Goal: Task Accomplishment & Management: Manage account settings

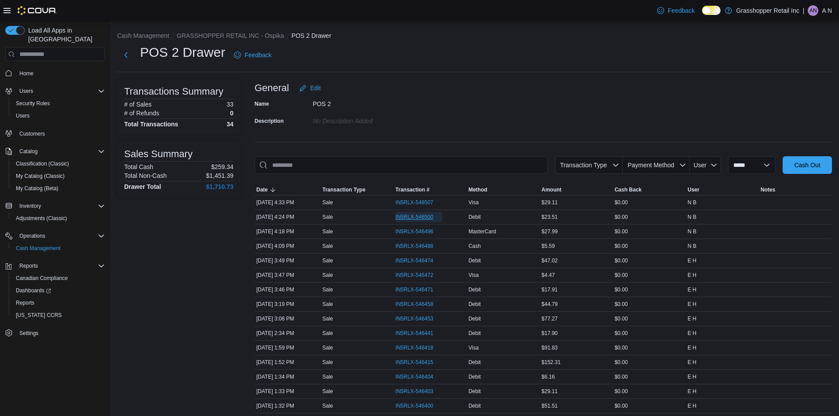
click at [408, 217] on span "IN5RLX-546500" at bounding box center [414, 216] width 38 height 7
click at [420, 214] on span "IN5RLX-546500" at bounding box center [414, 216] width 38 height 7
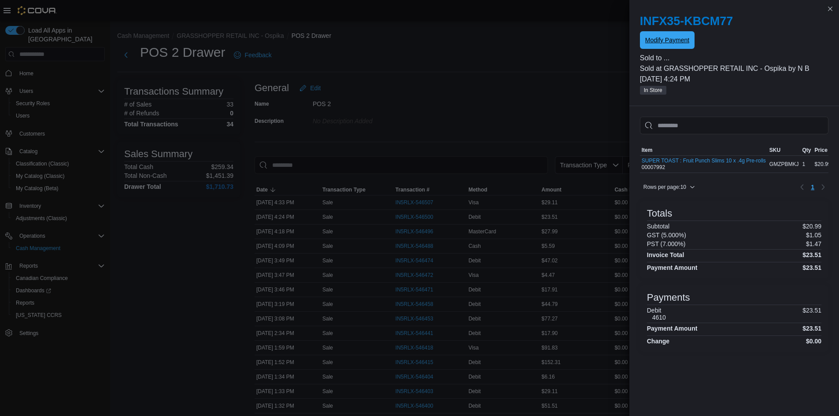
click at [649, 36] on span "Modify Payment" at bounding box center [667, 40] width 44 height 18
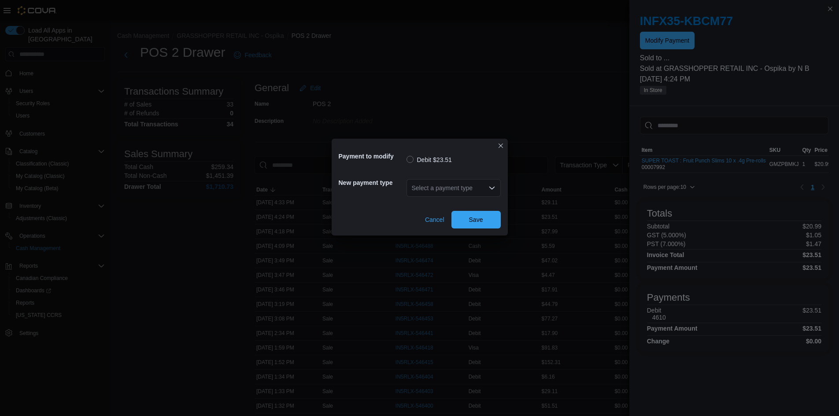
click at [487, 185] on div "Select a payment type" at bounding box center [453, 188] width 94 height 18
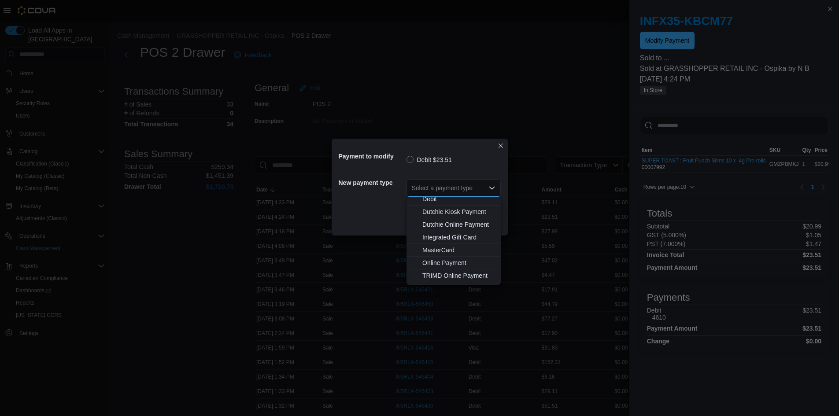
scroll to position [65, 0]
click at [430, 279] on span "Visa" at bounding box center [458, 278] width 73 height 9
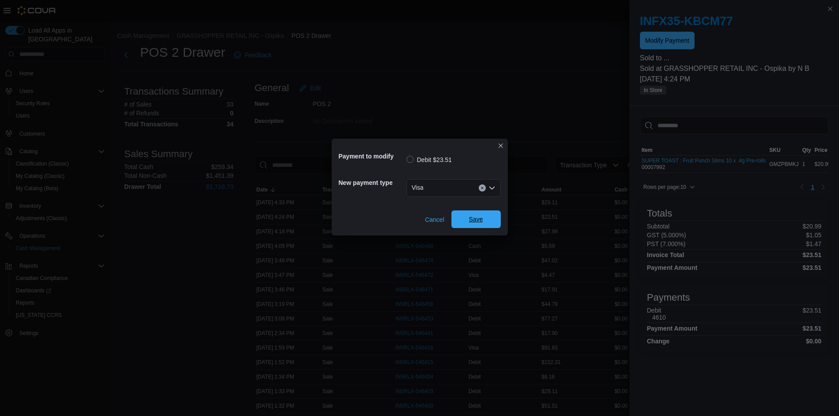
click at [474, 217] on span "Save" at bounding box center [476, 219] width 14 height 9
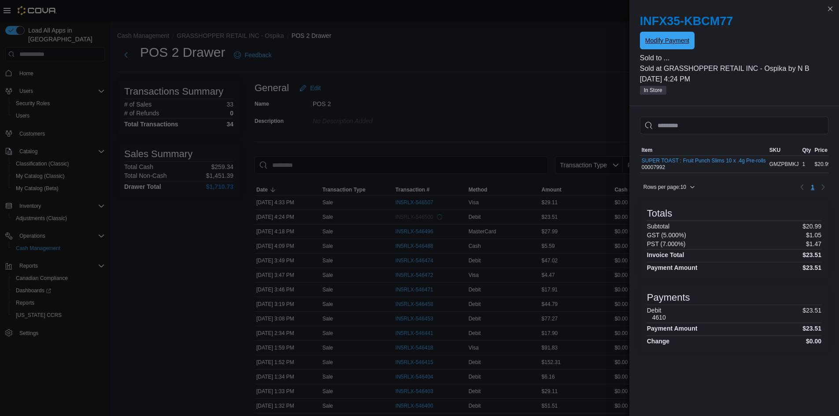
scroll to position [0, 0]
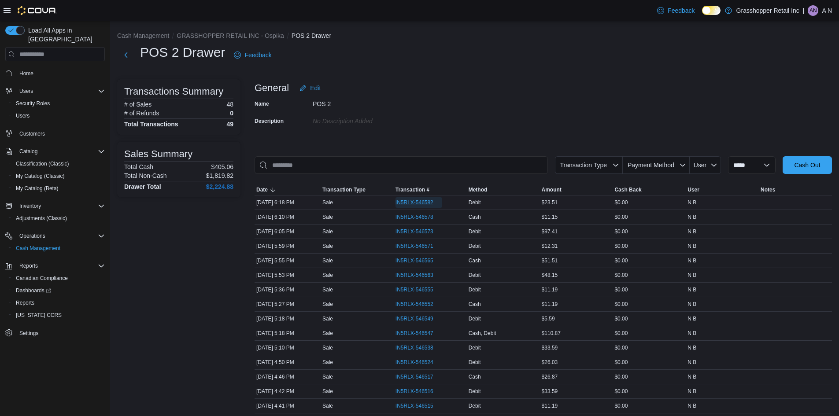
click at [415, 199] on span "IN5RLX-546582" at bounding box center [414, 202] width 38 height 7
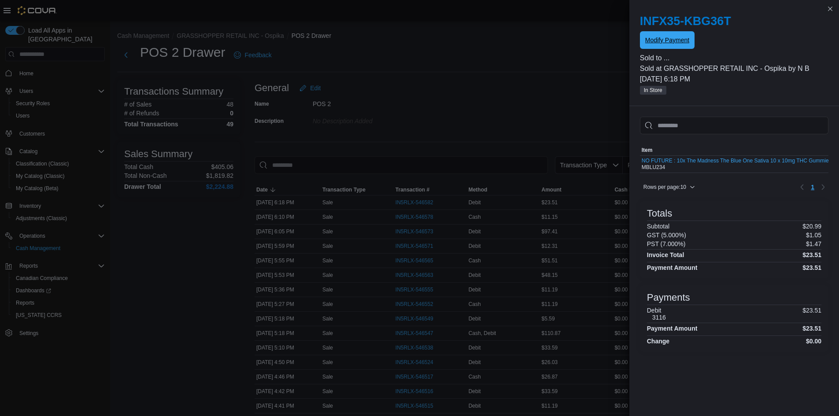
click at [671, 40] on span "Modify Payment" at bounding box center [667, 40] width 44 height 9
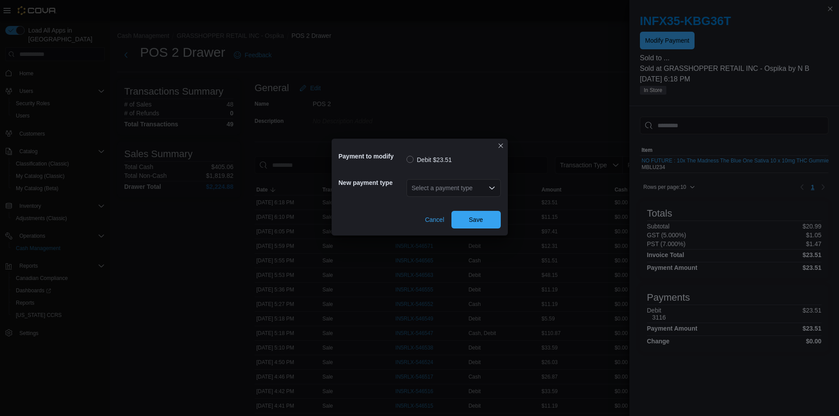
click at [486, 184] on div "Select a payment type" at bounding box center [453, 188] width 94 height 18
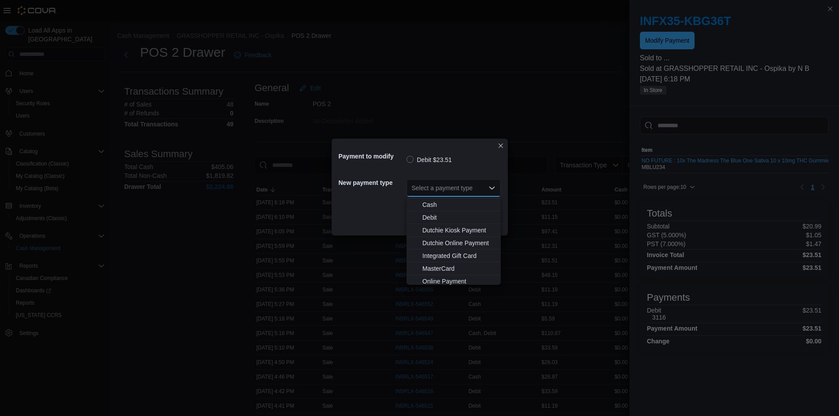
scroll to position [65, 0]
click at [426, 281] on span "Visa" at bounding box center [458, 278] width 73 height 9
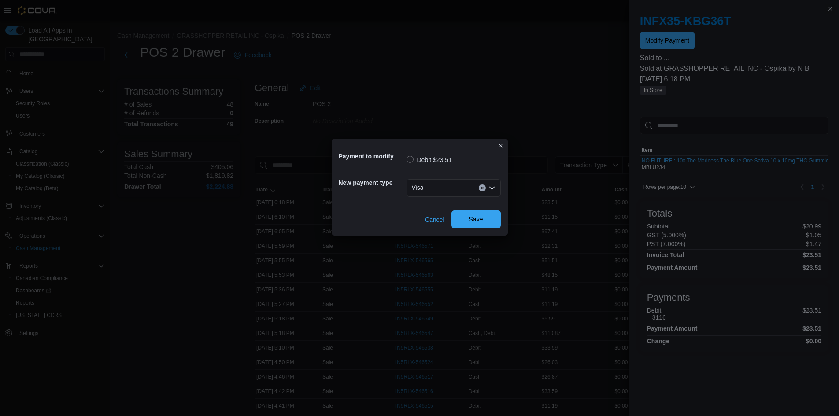
click at [479, 220] on span "Save" at bounding box center [476, 219] width 14 height 9
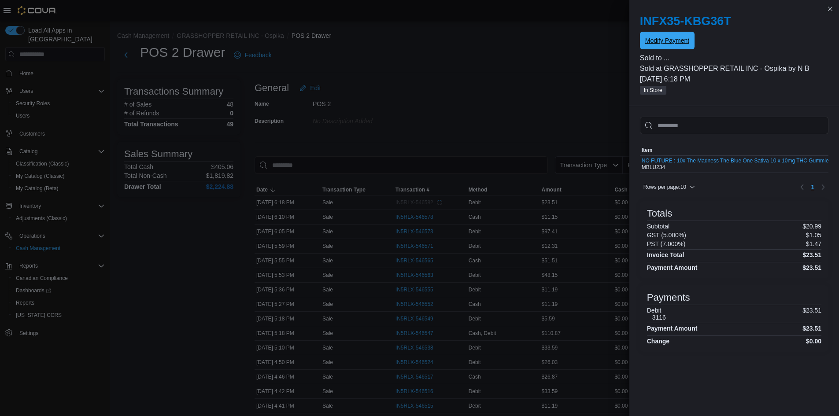
scroll to position [0, 0]
